Goal: Task Accomplishment & Management: Manage account settings

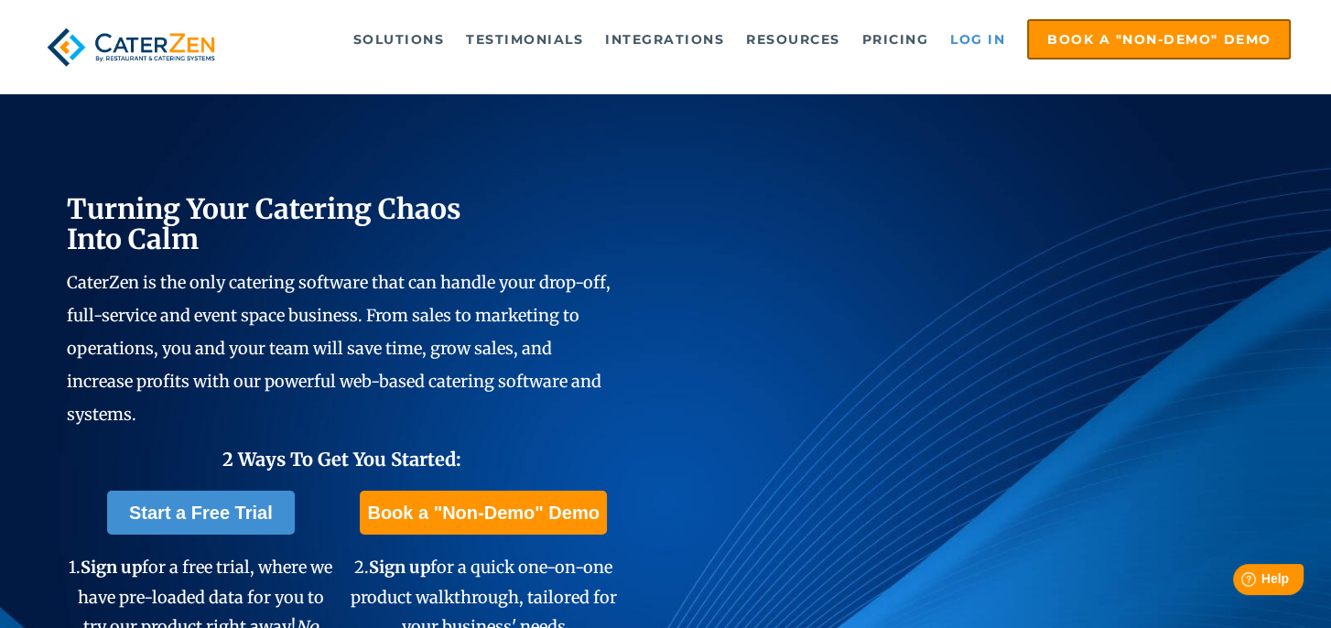
click at [969, 33] on link "Log in" at bounding box center [977, 39] width 73 height 37
click at [967, 29] on link "Log in" at bounding box center [977, 39] width 73 height 37
